Goal: Task Accomplishment & Management: Complete application form

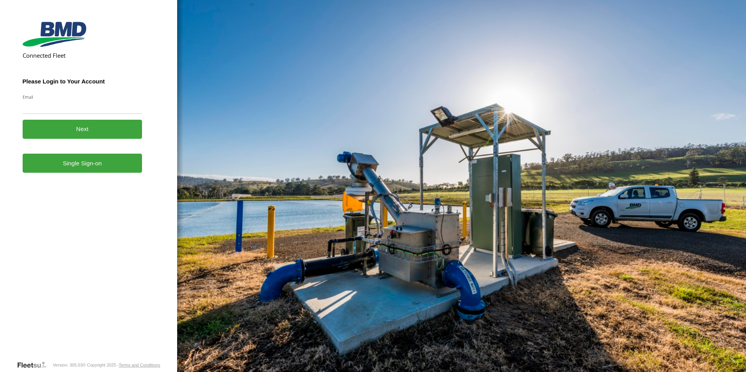
click at [42, 108] on input "Email" at bounding box center [83, 107] width 120 height 14
type input "**********"
click at [94, 128] on button "Next" at bounding box center [83, 129] width 120 height 19
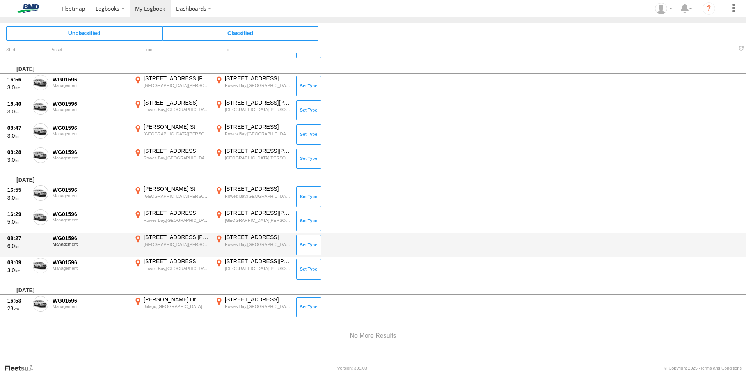
scroll to position [1014, 0]
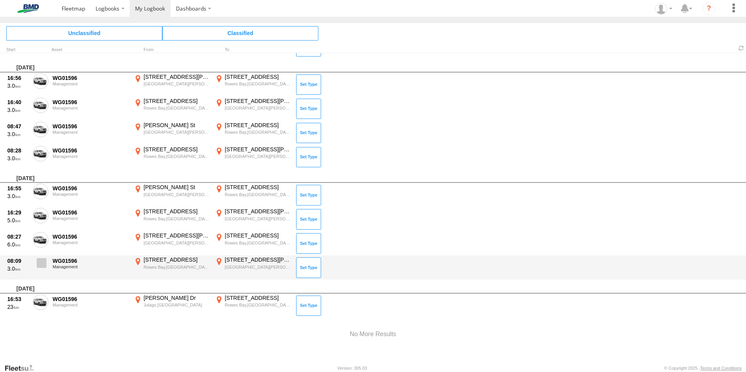
click at [41, 264] on span at bounding box center [42, 263] width 10 height 10
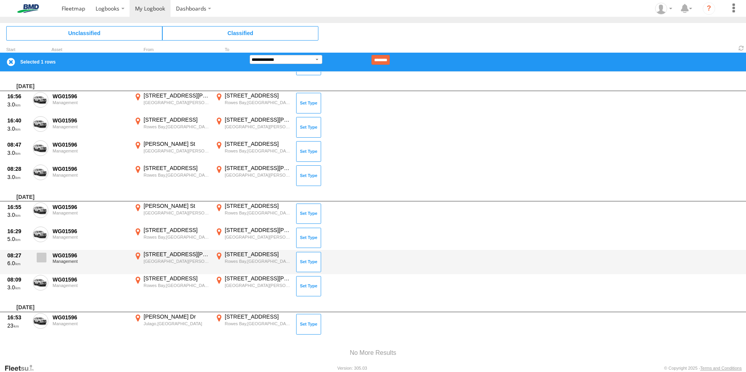
click at [40, 258] on span at bounding box center [42, 258] width 10 height 10
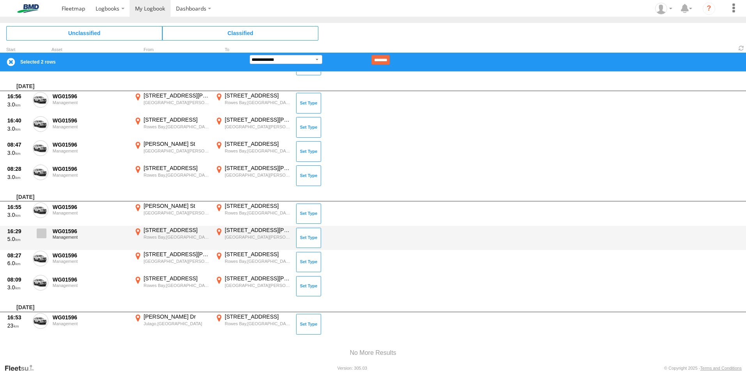
click at [40, 240] on label at bounding box center [41, 236] width 16 height 18
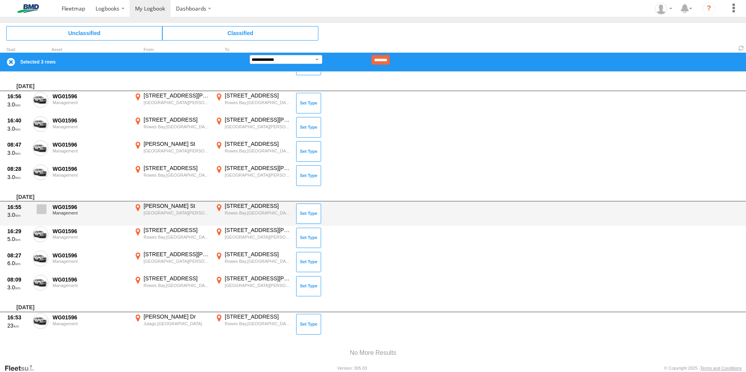
click at [40, 209] on span at bounding box center [42, 209] width 10 height 10
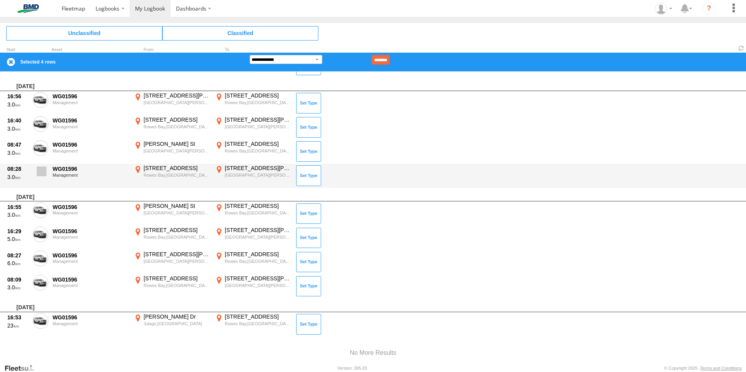
click at [40, 172] on span at bounding box center [42, 172] width 10 height 10
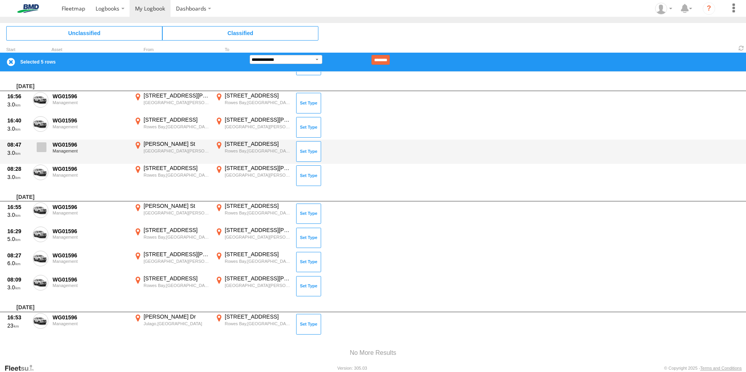
click at [40, 145] on span at bounding box center [42, 147] width 10 height 10
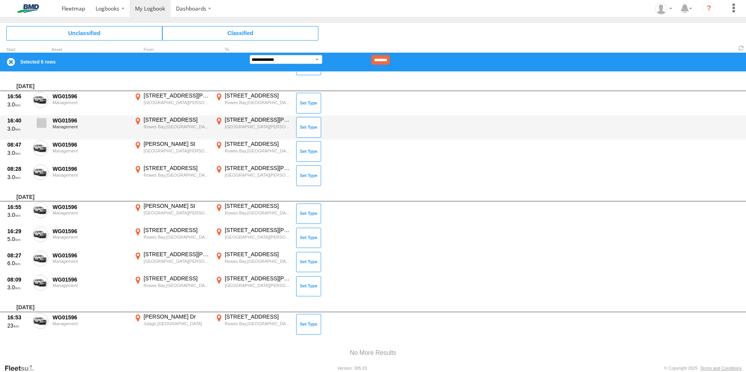
click at [39, 124] on span at bounding box center [42, 123] width 10 height 10
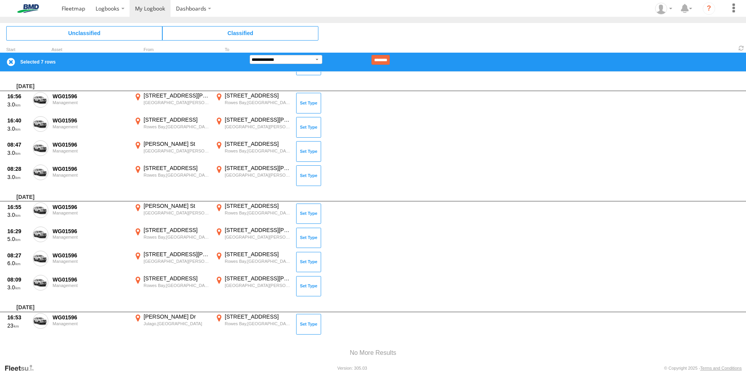
click at [41, 89] on div "[DATE]" at bounding box center [373, 84] width 746 height 14
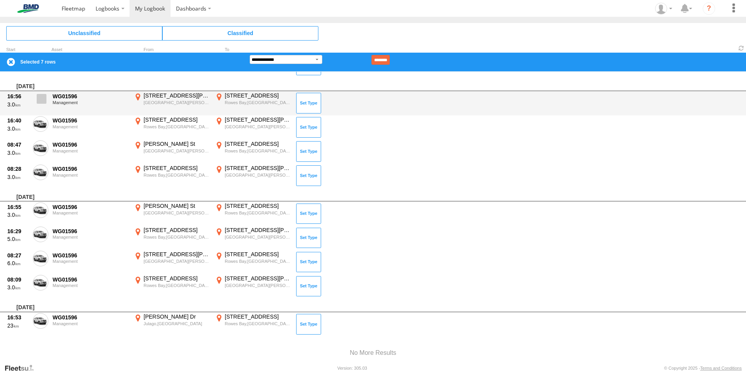
click at [44, 102] on span at bounding box center [42, 99] width 10 height 10
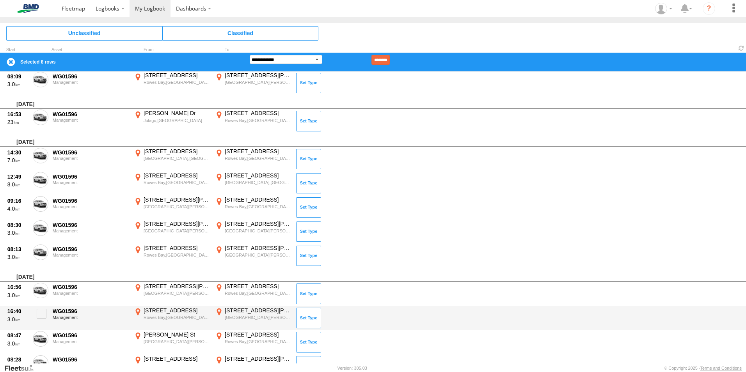
scroll to position [819, 0]
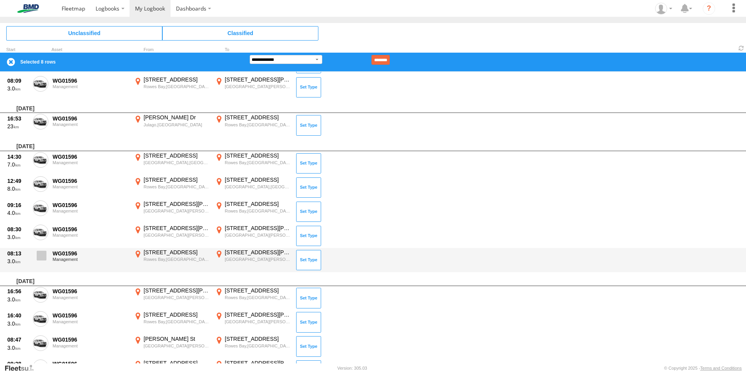
click at [43, 259] on span at bounding box center [42, 256] width 10 height 10
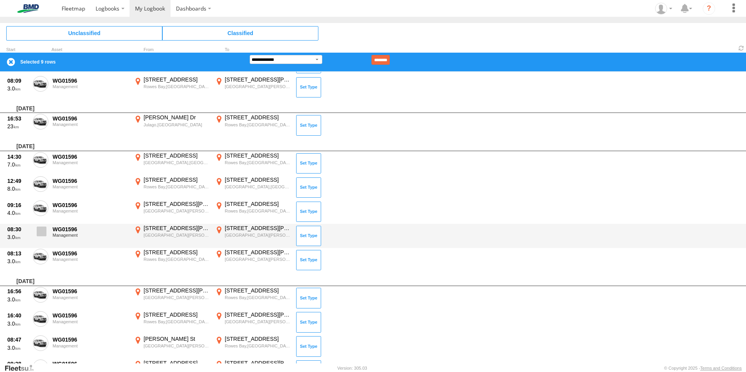
click at [41, 235] on span at bounding box center [42, 232] width 10 height 10
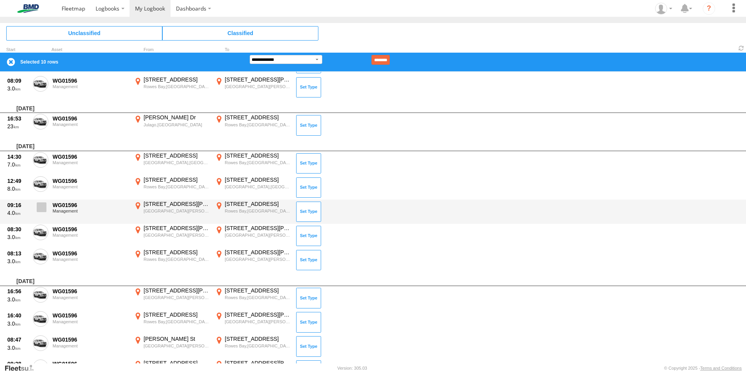
click at [40, 211] on span at bounding box center [42, 207] width 10 height 10
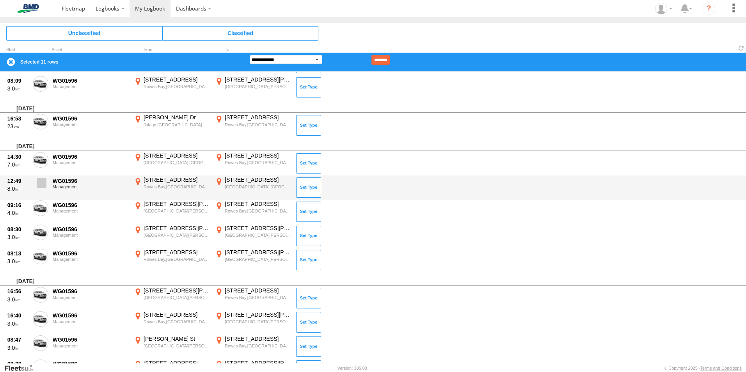
click at [40, 185] on span at bounding box center [42, 183] width 10 height 10
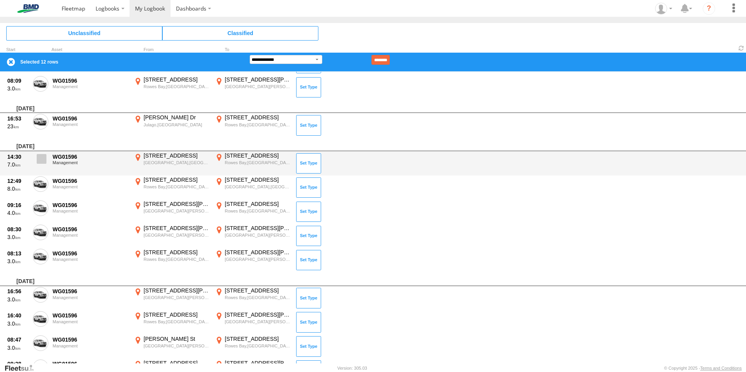
click at [45, 159] on span at bounding box center [42, 159] width 10 height 10
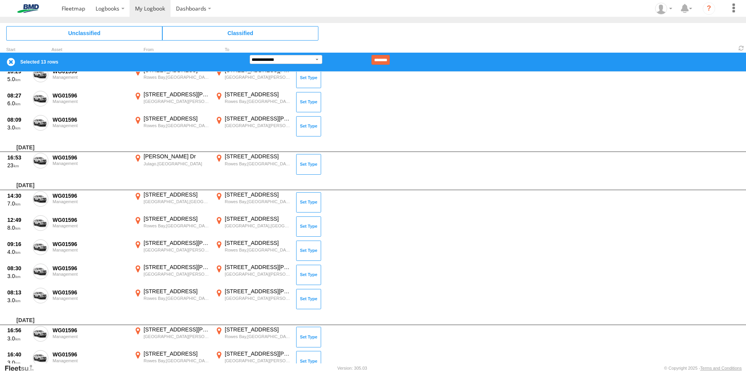
scroll to position [1033, 0]
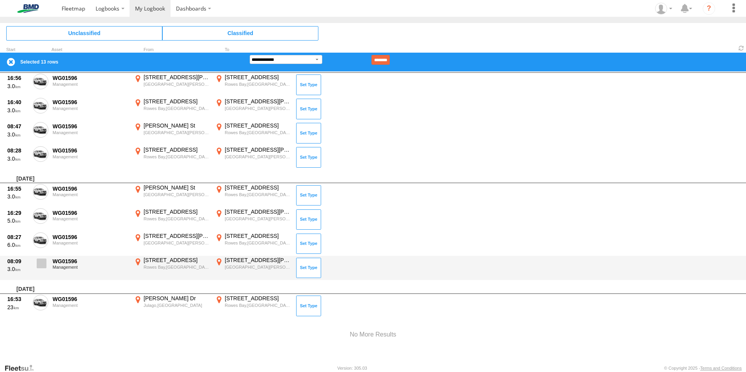
click at [43, 261] on span at bounding box center [42, 264] width 10 height 10
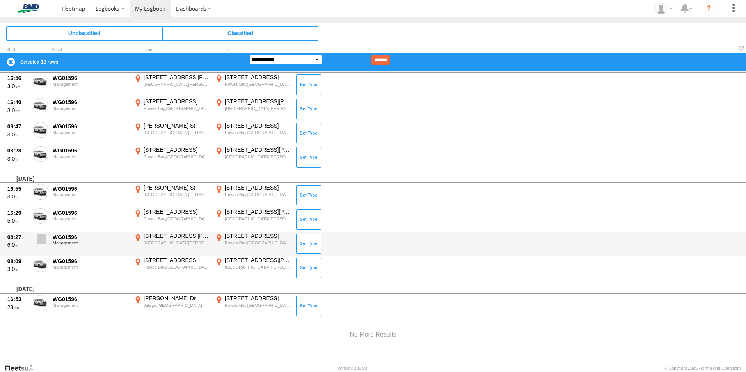
click at [42, 240] on span at bounding box center [42, 239] width 10 height 10
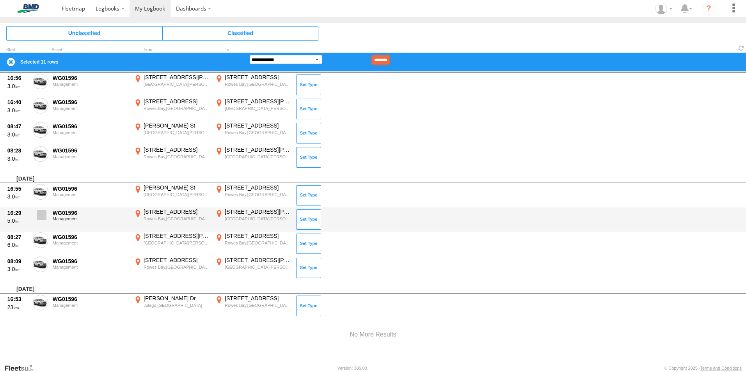
click at [41, 214] on span at bounding box center [42, 215] width 10 height 10
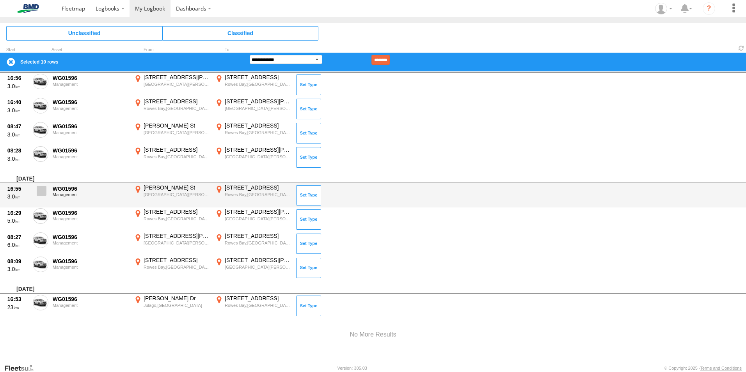
click at [43, 188] on span at bounding box center [42, 191] width 10 height 10
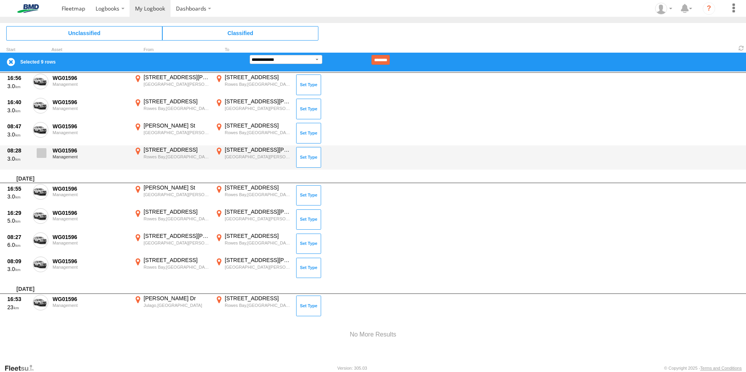
click at [42, 155] on span at bounding box center [42, 153] width 10 height 10
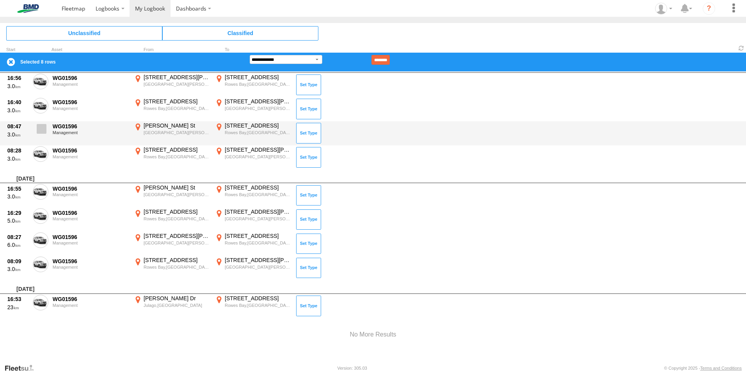
click at [39, 126] on span at bounding box center [42, 129] width 10 height 10
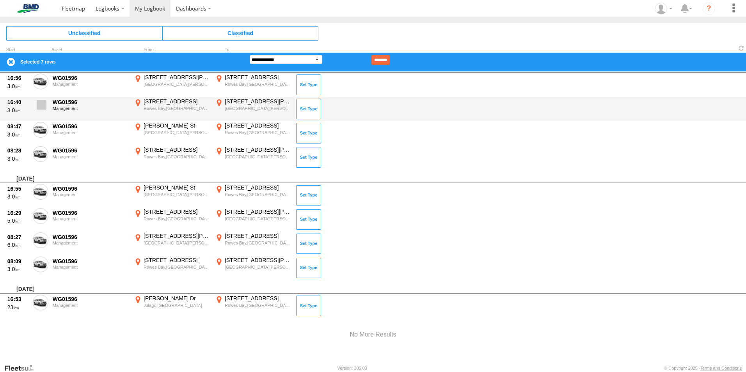
click at [48, 104] on label at bounding box center [41, 107] width 16 height 18
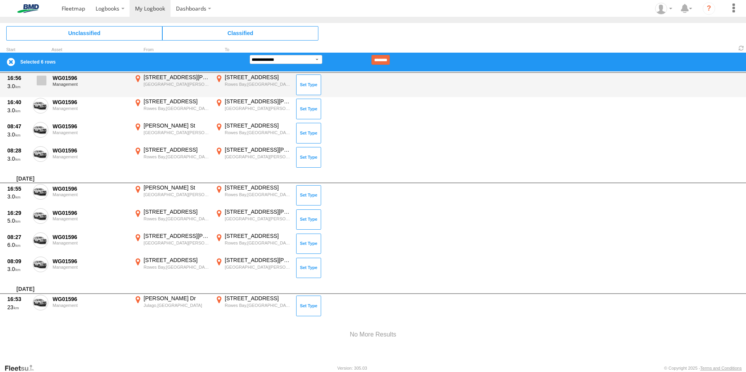
click at [39, 88] on label at bounding box center [41, 83] width 16 height 18
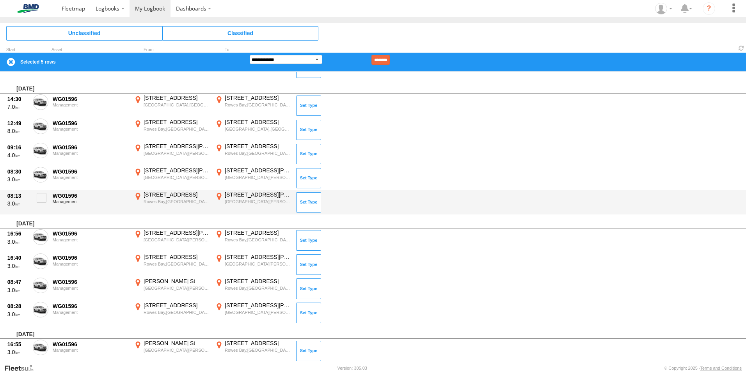
scroll to position [877, 0]
click at [38, 198] on span at bounding box center [42, 199] width 10 height 10
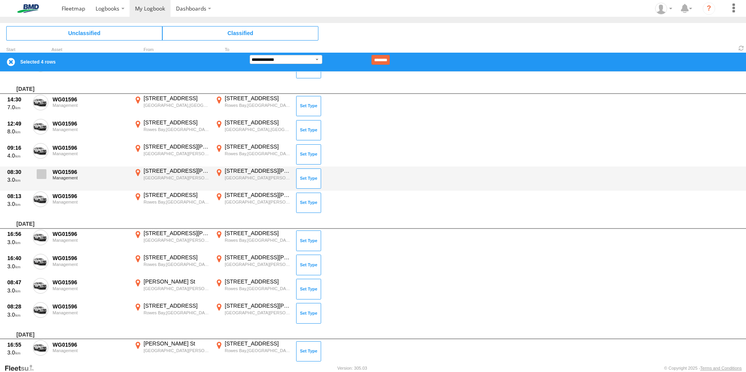
click at [41, 175] on span at bounding box center [42, 174] width 10 height 10
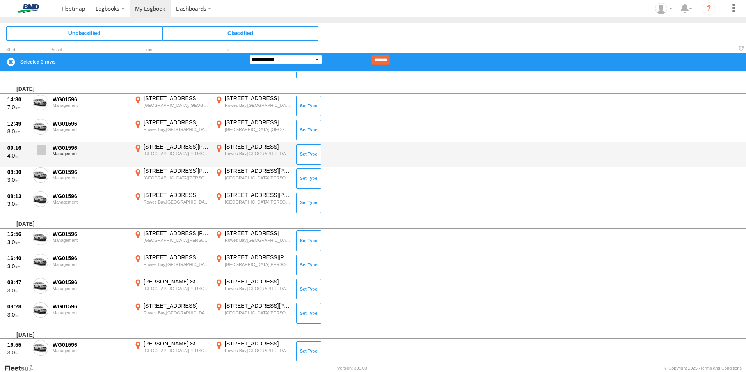
click at [37, 149] on span at bounding box center [42, 150] width 10 height 10
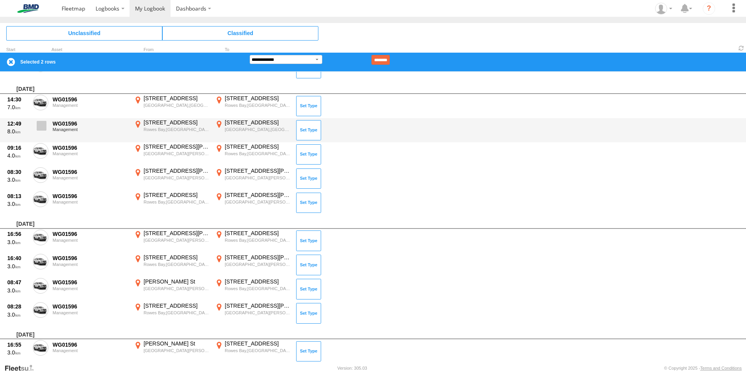
click at [43, 127] on span at bounding box center [42, 126] width 10 height 10
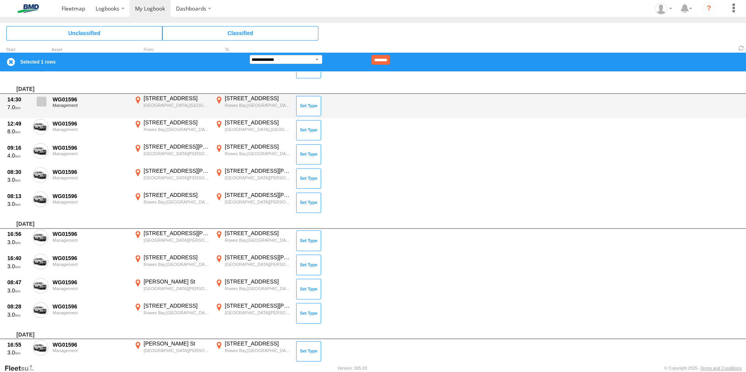
click at [39, 99] on span at bounding box center [42, 102] width 10 height 10
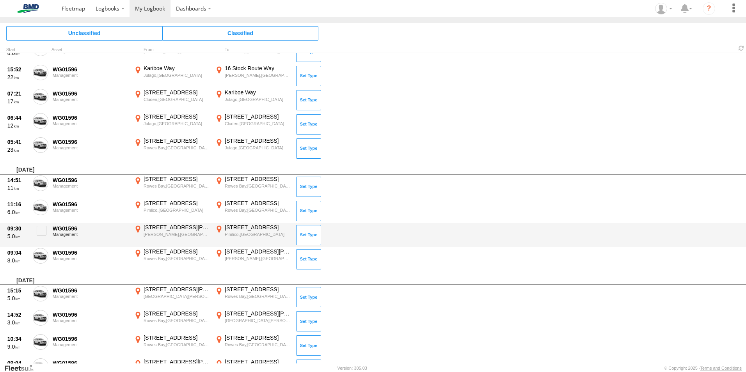
scroll to position [78, 0]
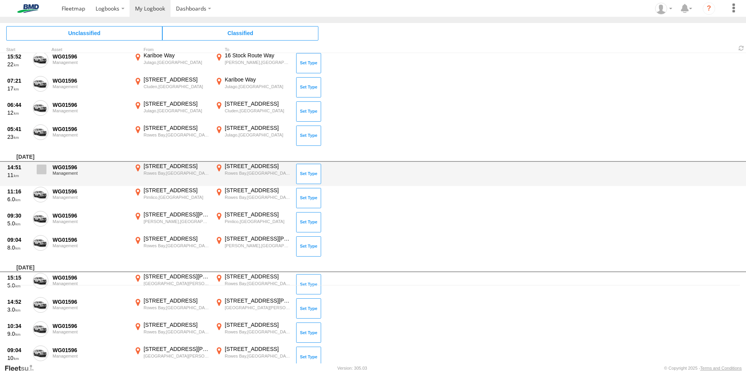
click at [46, 170] on span at bounding box center [42, 170] width 10 height 10
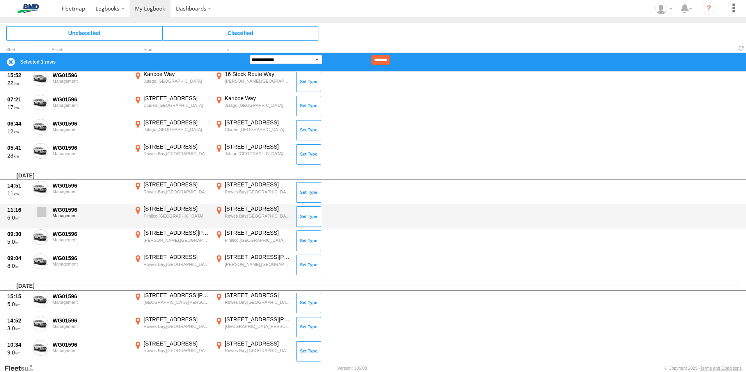
click at [38, 214] on span at bounding box center [42, 212] width 10 height 10
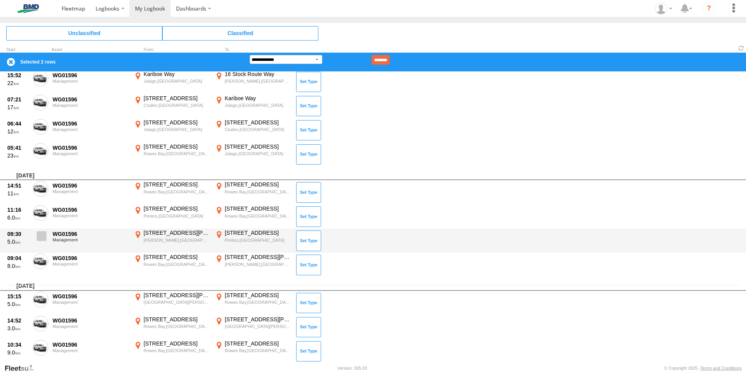
click at [41, 240] on span at bounding box center [42, 236] width 10 height 10
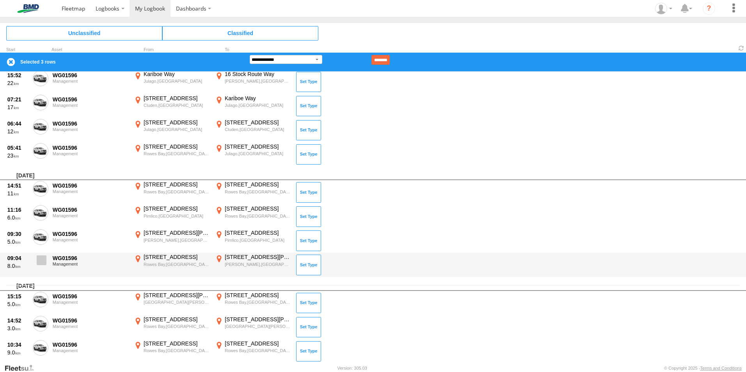
click at [43, 262] on span at bounding box center [42, 261] width 10 height 10
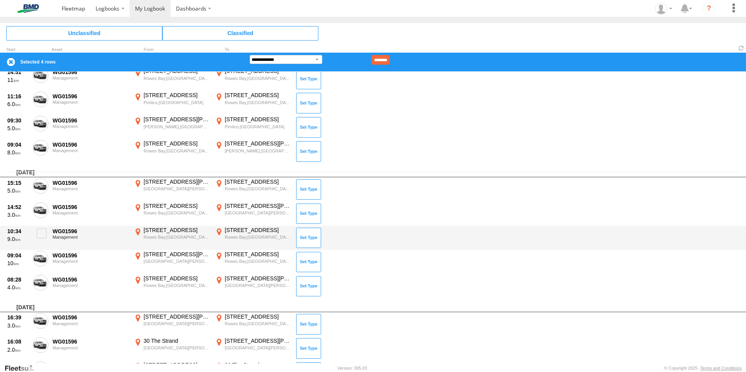
scroll to position [195, 0]
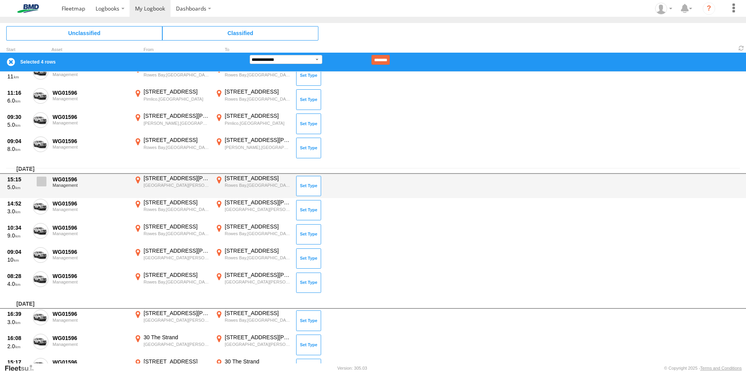
click at [44, 181] on span at bounding box center [42, 182] width 10 height 10
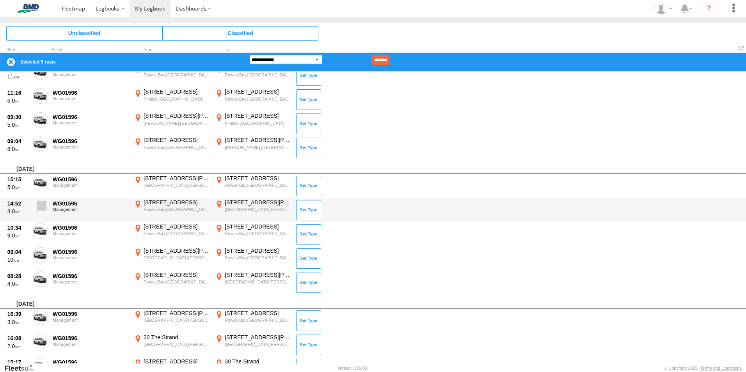
drag, startPoint x: 41, startPoint y: 205, endPoint x: 40, endPoint y: 213, distance: 8.3
click at [41, 206] on span at bounding box center [42, 206] width 10 height 10
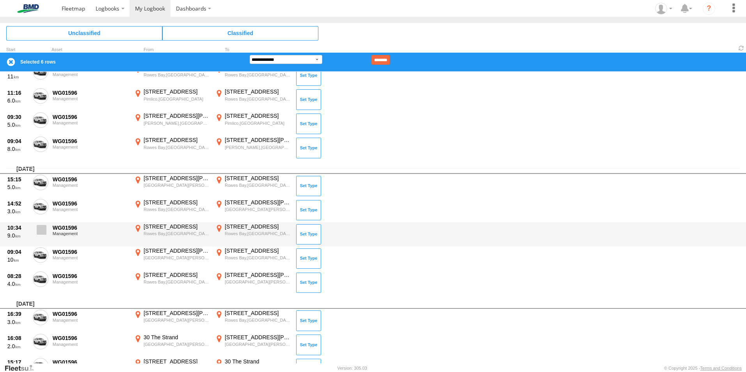
click at [39, 231] on span at bounding box center [42, 230] width 10 height 10
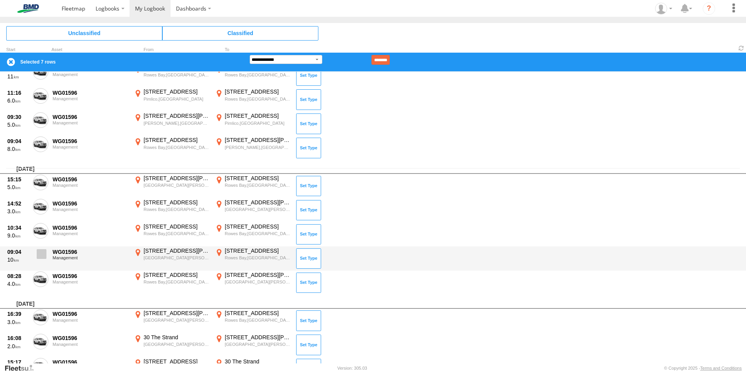
click at [43, 255] on span at bounding box center [42, 254] width 10 height 10
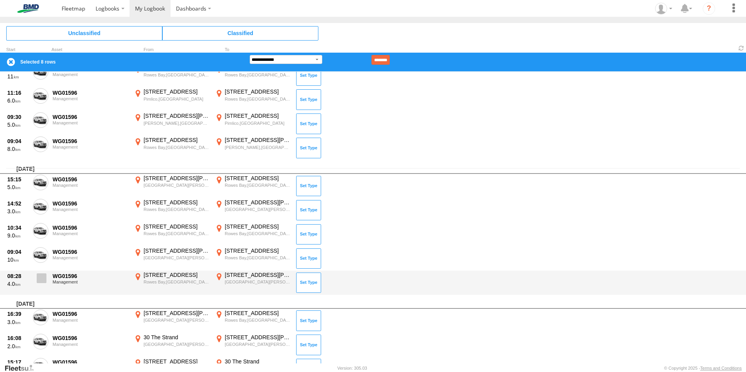
click at [43, 279] on span at bounding box center [42, 278] width 10 height 10
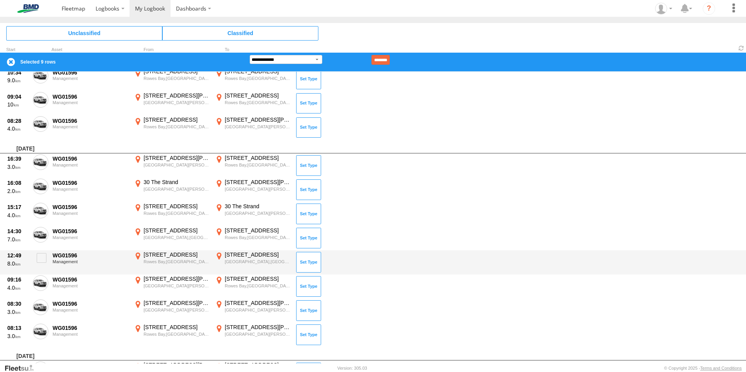
scroll to position [351, 0]
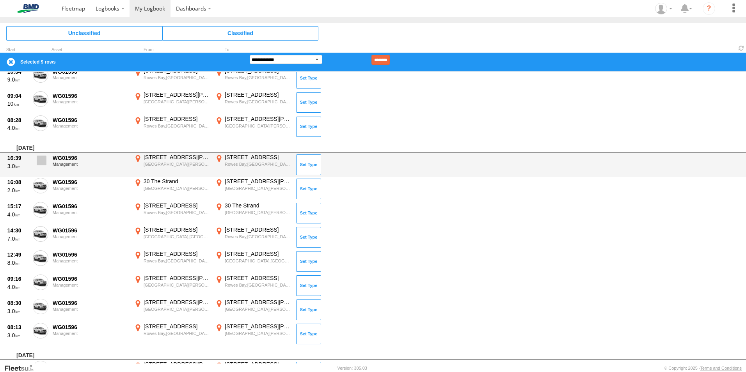
click at [43, 160] on span at bounding box center [42, 161] width 10 height 10
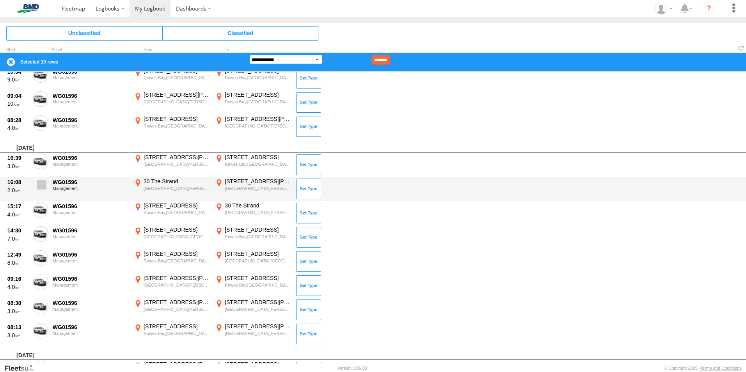
click at [41, 185] on span at bounding box center [42, 185] width 10 height 10
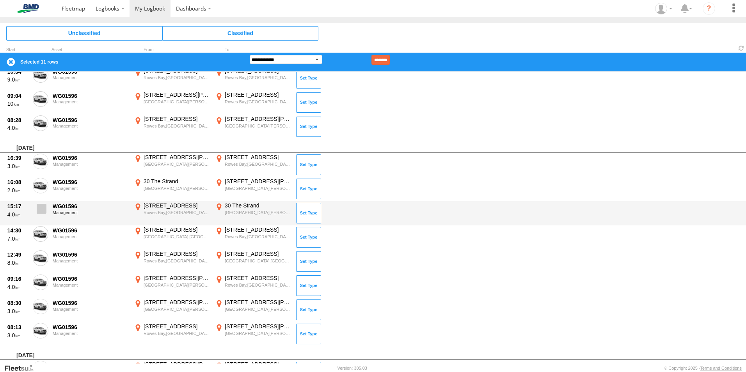
drag, startPoint x: 39, startPoint y: 212, endPoint x: 41, endPoint y: 224, distance: 12.3
click at [39, 213] on span at bounding box center [42, 209] width 10 height 10
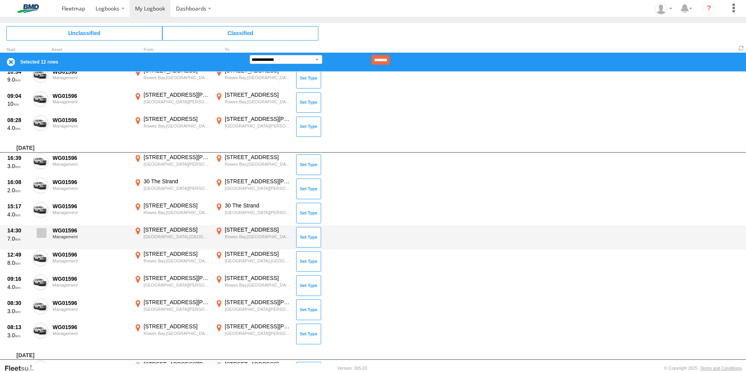
drag, startPoint x: 44, startPoint y: 234, endPoint x: 44, endPoint y: 246, distance: 12.1
click at [44, 234] on span at bounding box center [42, 233] width 10 height 10
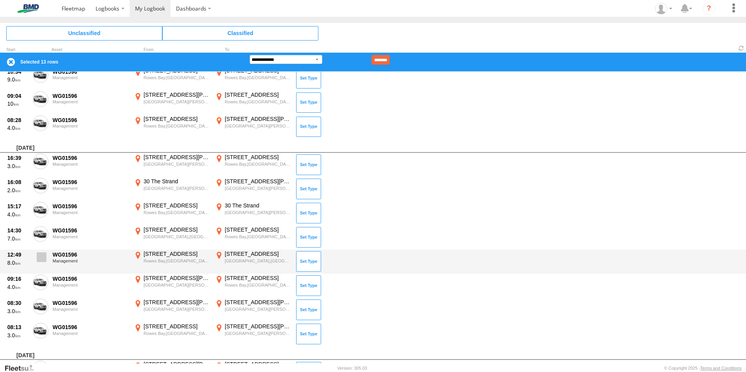
click at [43, 254] on span at bounding box center [42, 257] width 10 height 10
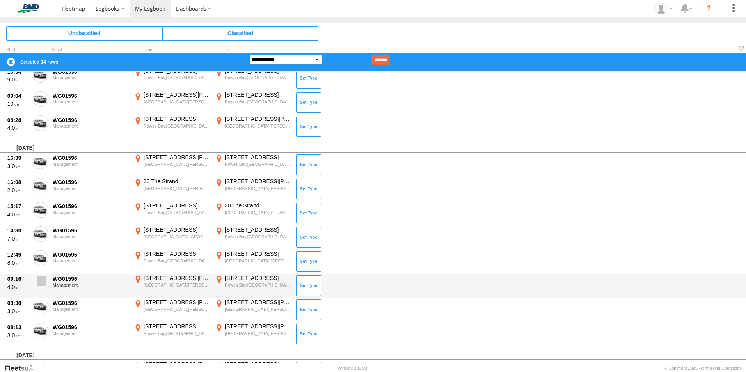
click at [41, 278] on span at bounding box center [42, 282] width 10 height 10
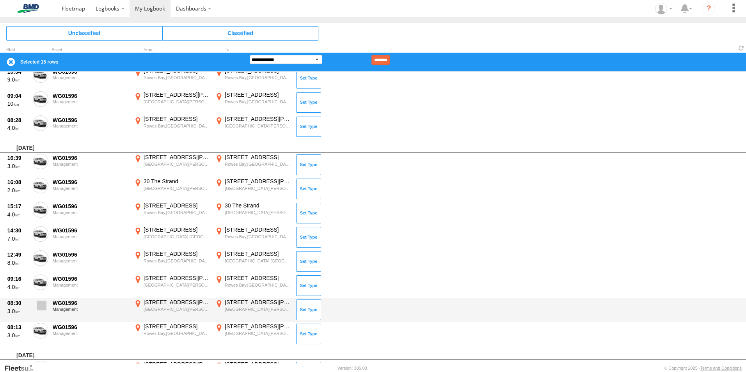
click at [40, 298] on div "08:30 3.0 WG01596 Management [STREET_ADDRESS][PERSON_NAME][PERSON_NAME] 146.810…" at bounding box center [373, 310] width 746 height 24
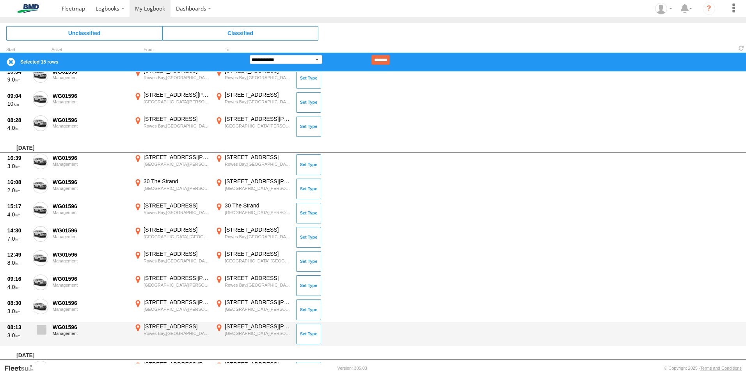
click at [40, 328] on span at bounding box center [42, 330] width 10 height 10
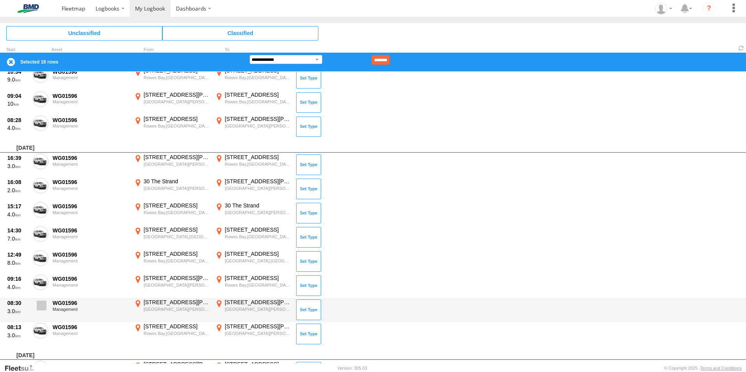
click at [40, 307] on span at bounding box center [42, 306] width 10 height 10
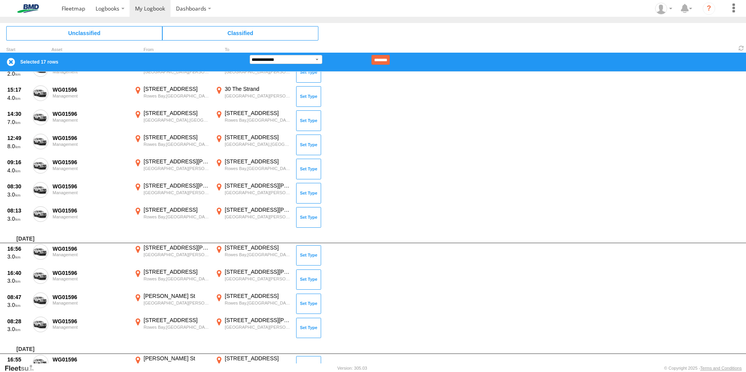
scroll to position [468, 0]
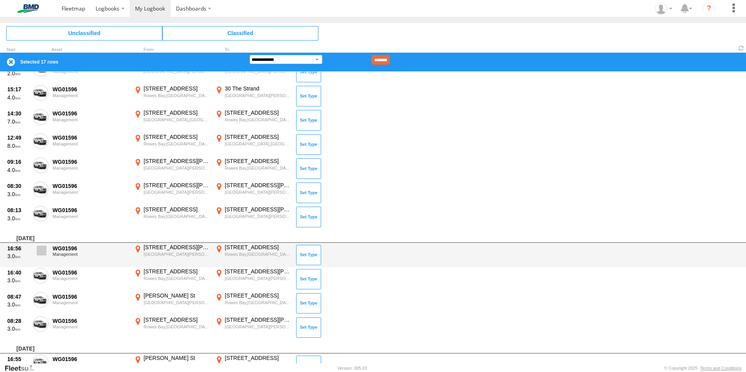
click at [42, 253] on span at bounding box center [42, 251] width 10 height 10
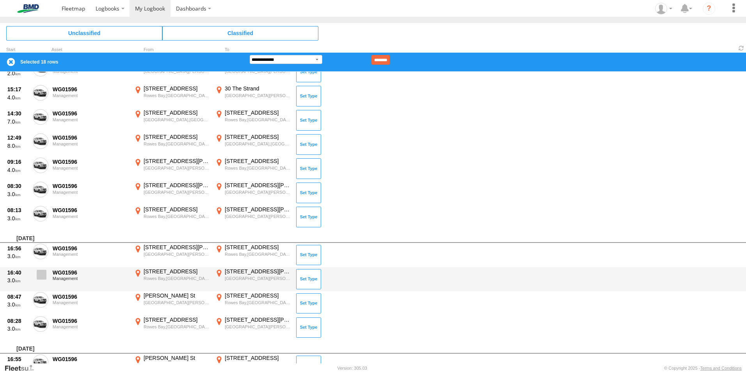
click at [41, 278] on span at bounding box center [42, 275] width 10 height 10
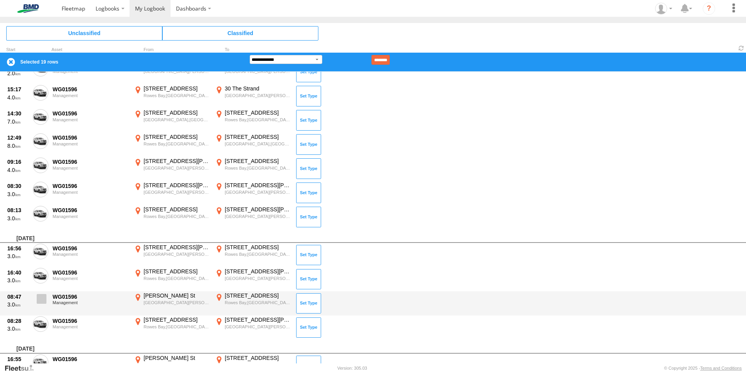
click at [42, 301] on span at bounding box center [42, 299] width 10 height 10
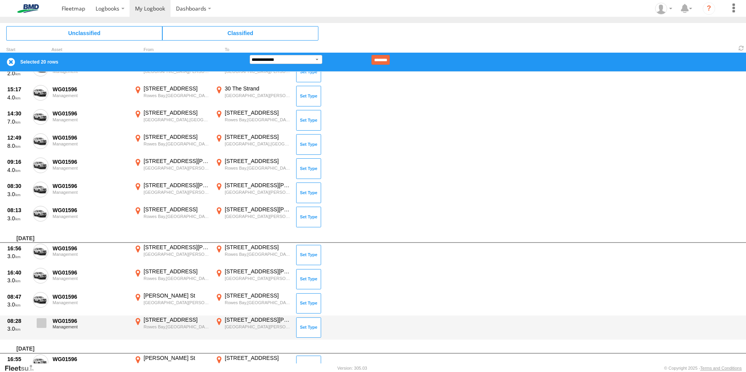
click at [42, 328] on label at bounding box center [41, 325] width 16 height 18
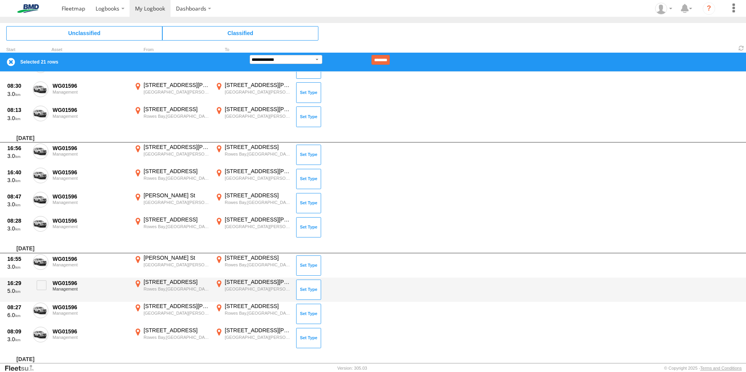
scroll to position [585, 0]
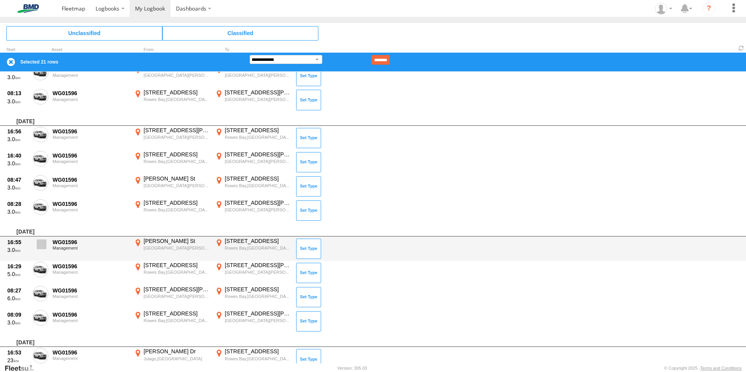
click at [43, 243] on span at bounding box center [42, 245] width 10 height 10
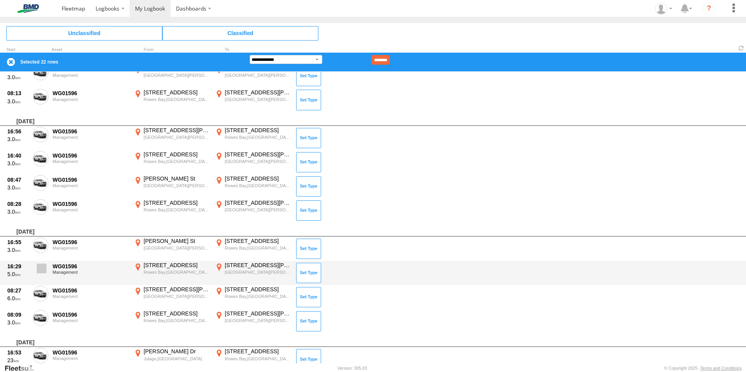
click at [43, 271] on span at bounding box center [42, 269] width 10 height 10
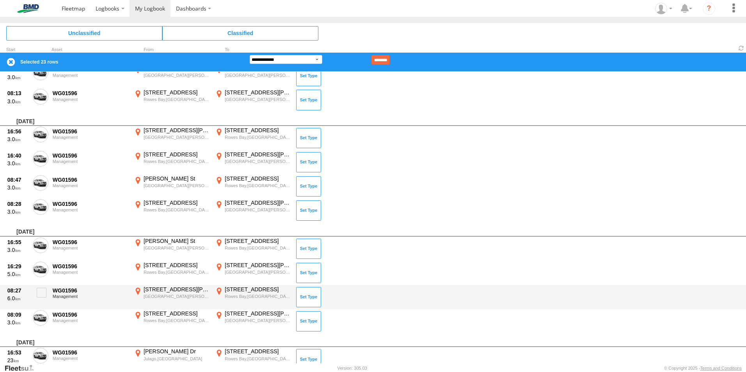
drag, startPoint x: 41, startPoint y: 293, endPoint x: 41, endPoint y: 306, distance: 12.9
click at [41, 295] on span at bounding box center [42, 293] width 10 height 10
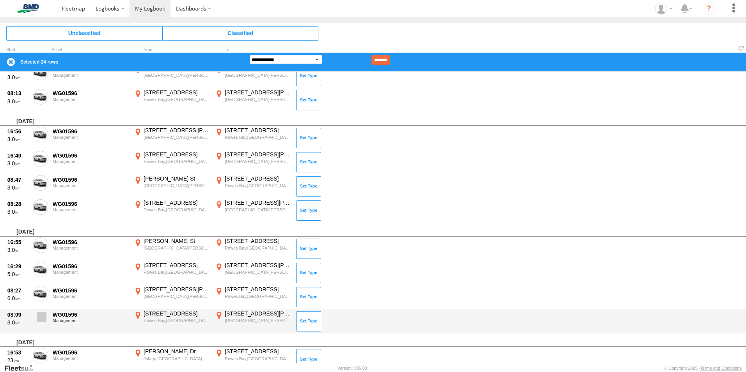
click at [40, 321] on span at bounding box center [42, 317] width 10 height 10
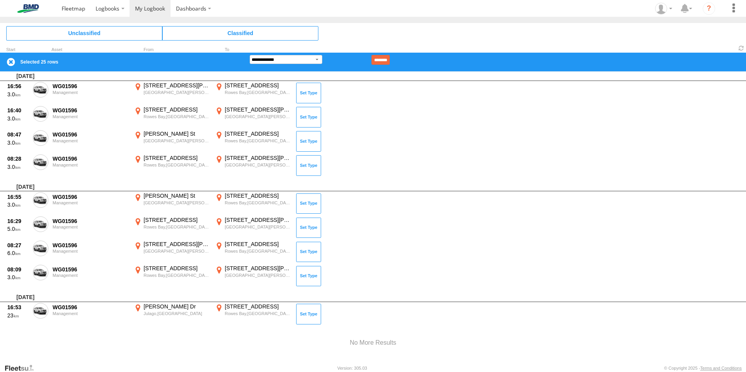
scroll to position [1033, 0]
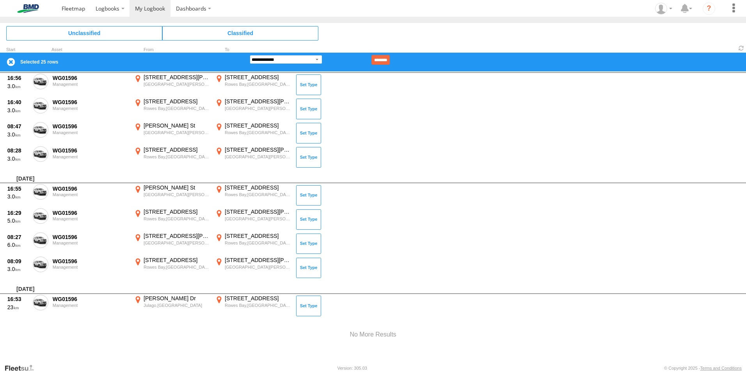
click at [320, 60] on select "**********" at bounding box center [286, 59] width 73 height 9
select select "**"
click at [250, 55] on select "**********" at bounding box center [286, 59] width 73 height 9
click at [390, 59] on input "********" at bounding box center [380, 60] width 18 height 10
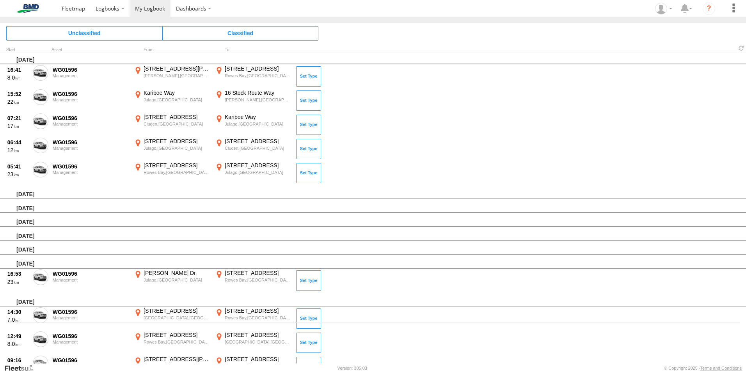
scroll to position [0, 0]
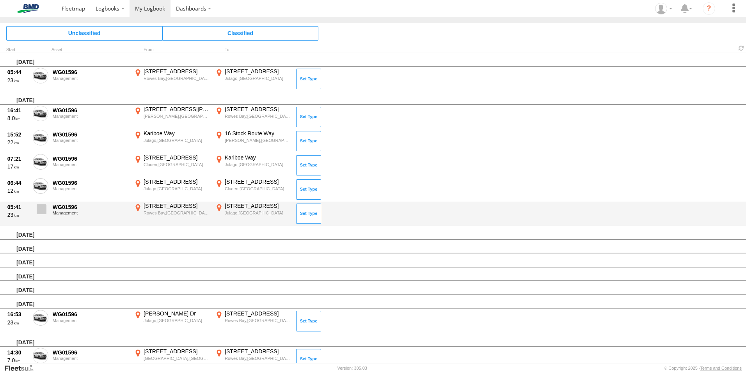
click at [43, 210] on span at bounding box center [42, 209] width 10 height 10
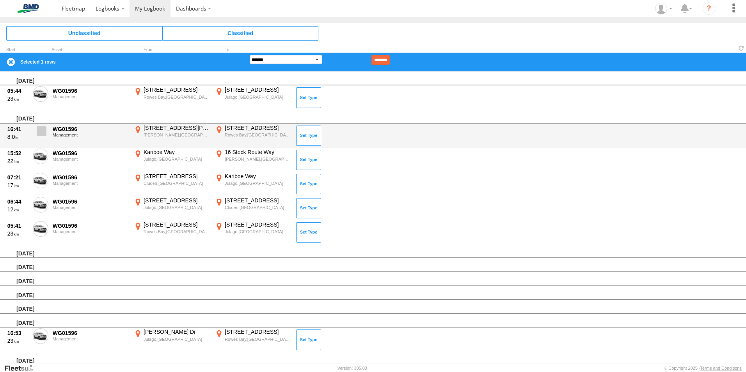
click at [41, 131] on span at bounding box center [42, 131] width 10 height 10
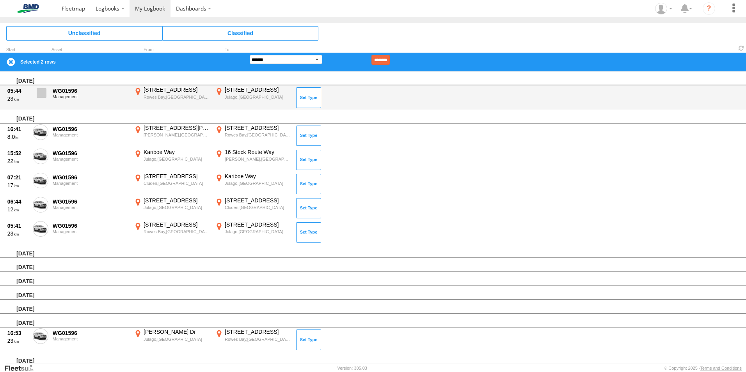
click at [41, 94] on span at bounding box center [42, 93] width 10 height 10
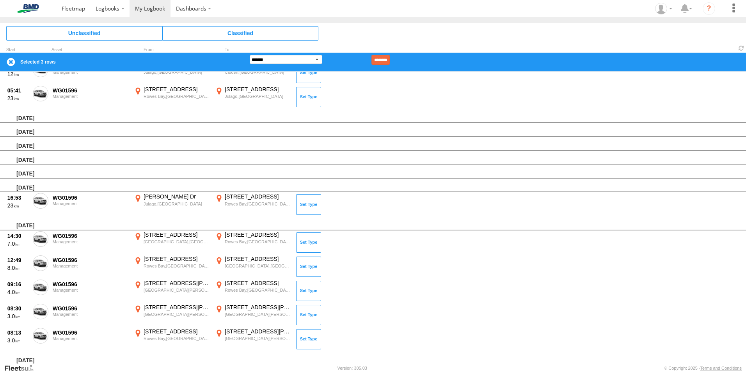
scroll to position [156, 0]
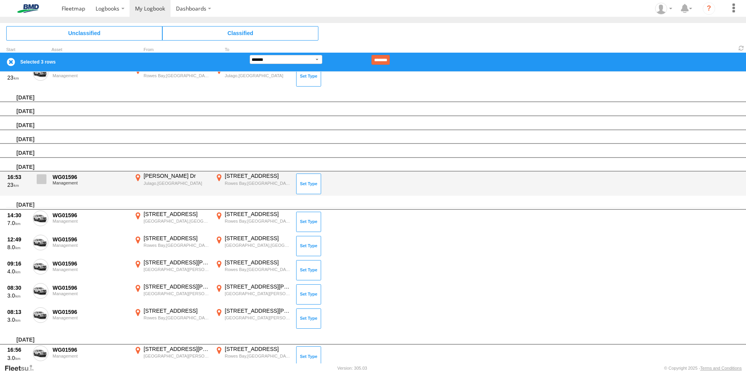
click at [45, 180] on span at bounding box center [42, 179] width 10 height 10
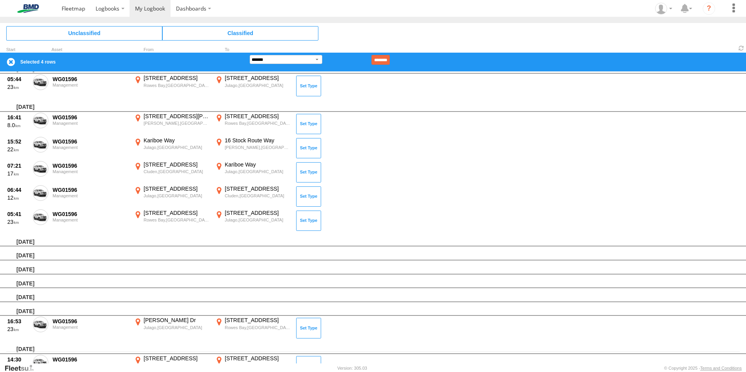
scroll to position [0, 0]
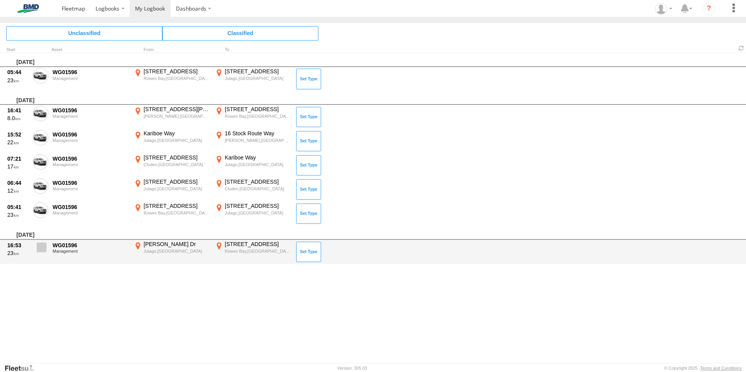
click at [41, 246] on span at bounding box center [42, 248] width 10 height 10
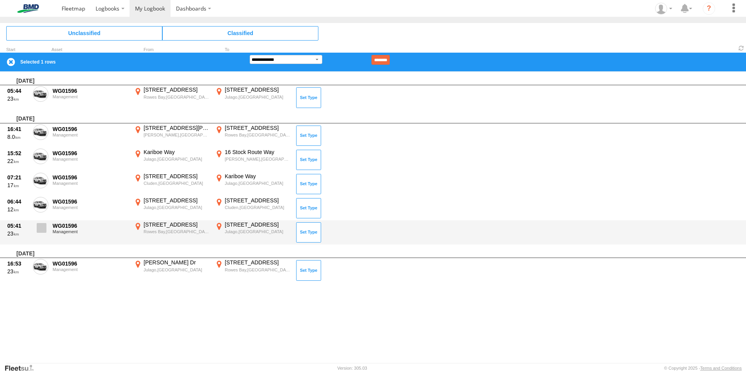
click at [43, 229] on span at bounding box center [42, 228] width 10 height 10
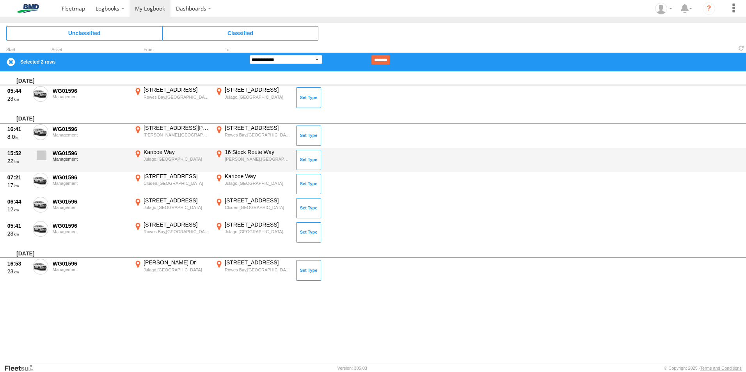
click at [40, 156] on span at bounding box center [42, 156] width 10 height 10
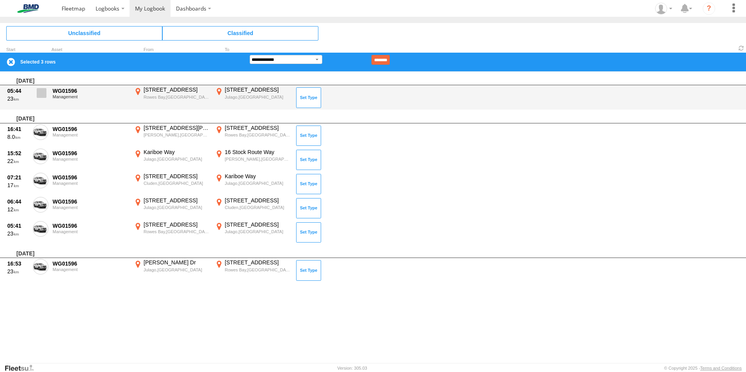
click at [39, 98] on label at bounding box center [41, 95] width 16 height 18
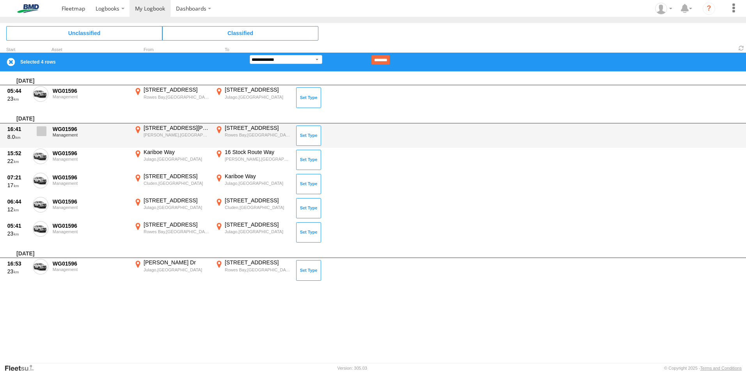
click at [43, 130] on span at bounding box center [42, 131] width 10 height 10
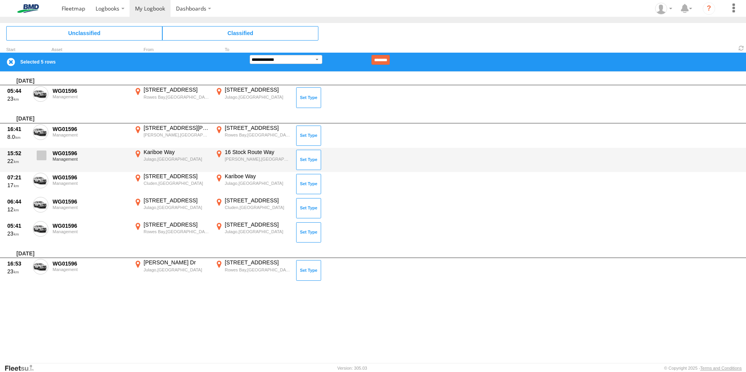
click at [40, 154] on span at bounding box center [42, 156] width 10 height 10
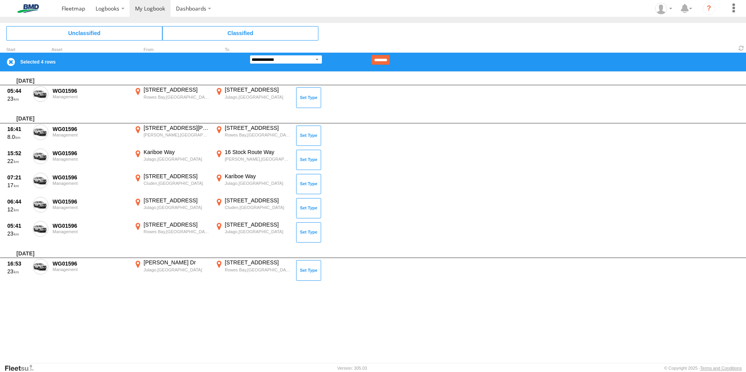
click at [316, 59] on select "**********" at bounding box center [286, 59] width 73 height 9
click at [250, 55] on select "**********" at bounding box center [286, 59] width 73 height 9
click at [390, 56] on input "********" at bounding box center [380, 60] width 18 height 10
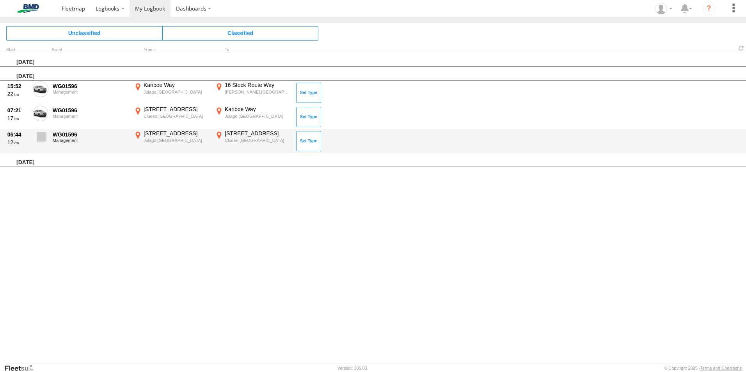
click at [44, 135] on span at bounding box center [42, 137] width 10 height 10
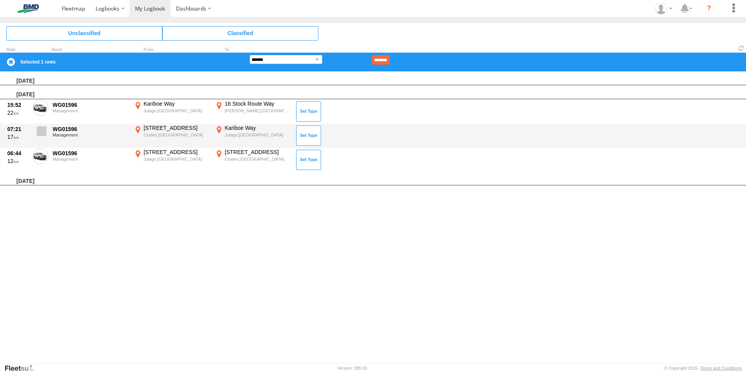
click at [38, 126] on span at bounding box center [42, 131] width 10 height 10
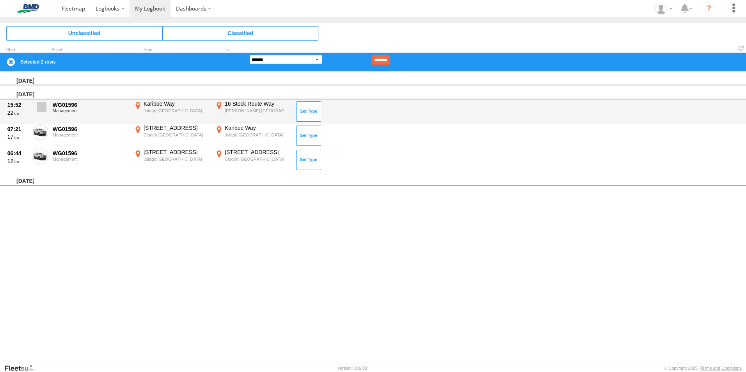
click at [40, 105] on span at bounding box center [42, 107] width 10 height 10
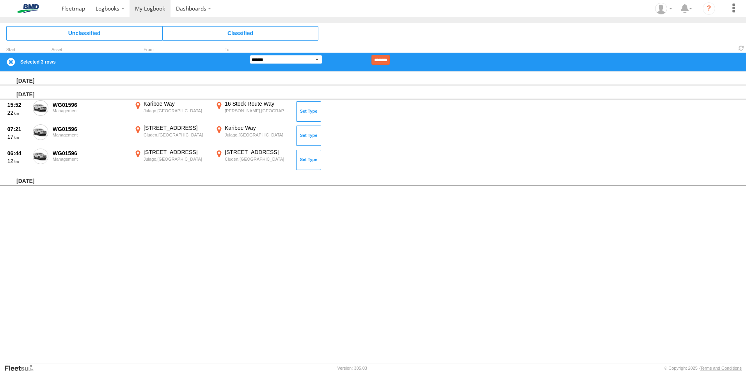
click at [314, 59] on select "**********" at bounding box center [286, 59] width 73 height 9
select select "**"
click at [250, 55] on select "**********" at bounding box center [286, 59] width 73 height 9
click at [390, 58] on input "********" at bounding box center [380, 60] width 18 height 10
